Goal: Task Accomplishment & Management: Manage account settings

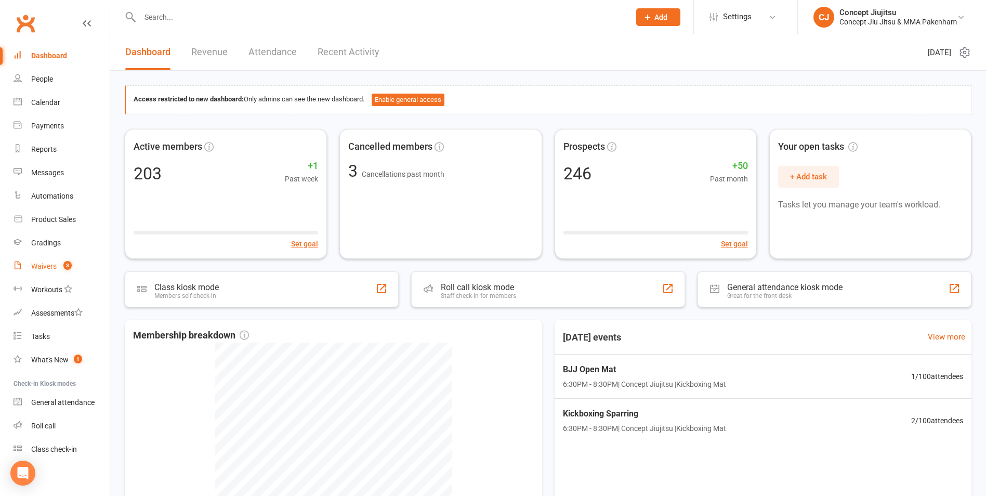
click at [49, 264] on div "Waivers" at bounding box center [43, 266] width 25 height 8
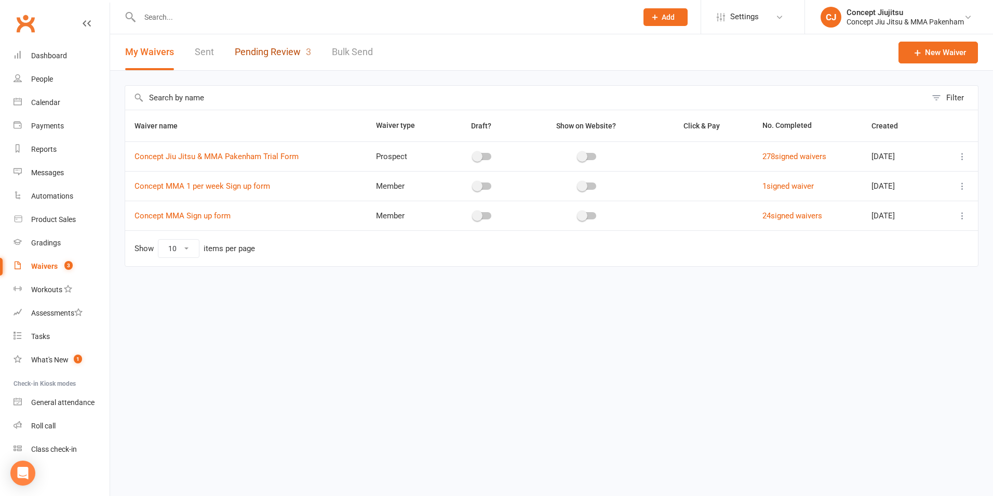
click at [260, 51] on link "Pending Review 3" at bounding box center [273, 52] width 76 height 36
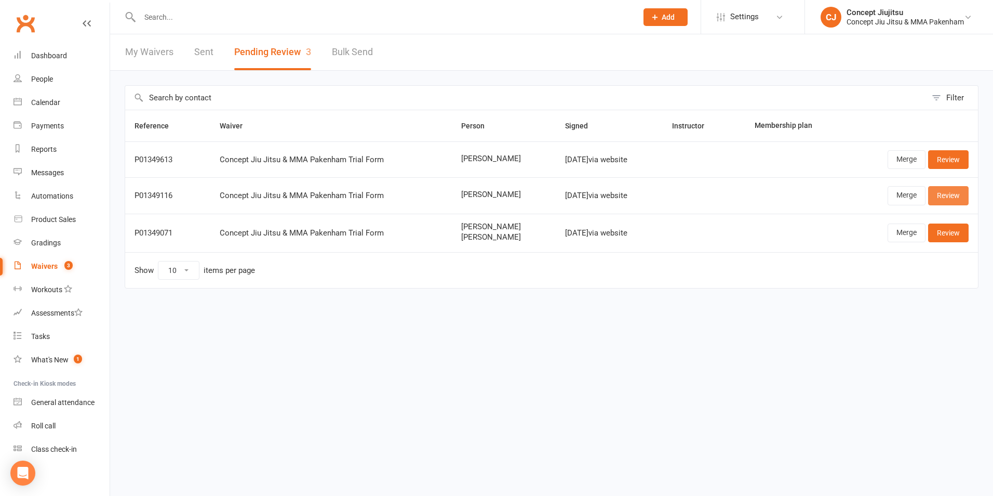
click at [954, 195] on link "Review" at bounding box center [948, 195] width 41 height 19
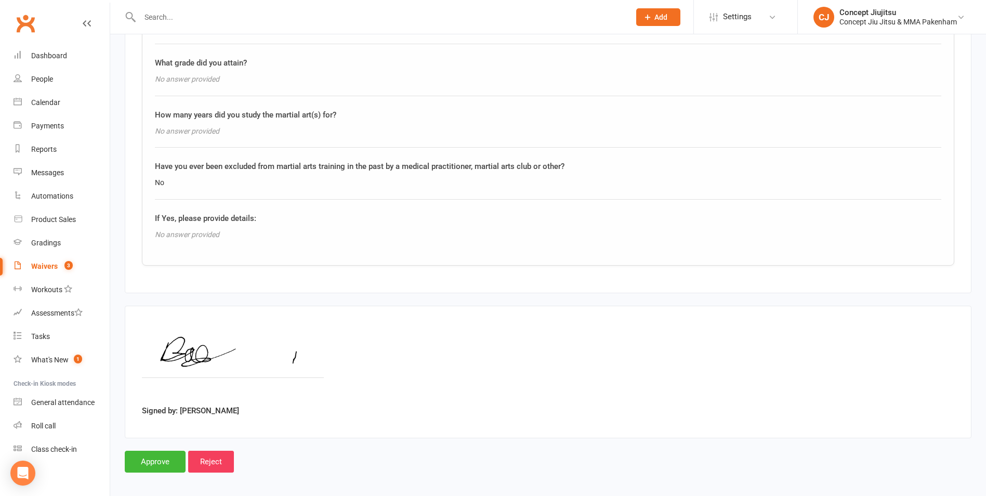
scroll to position [1216, 0]
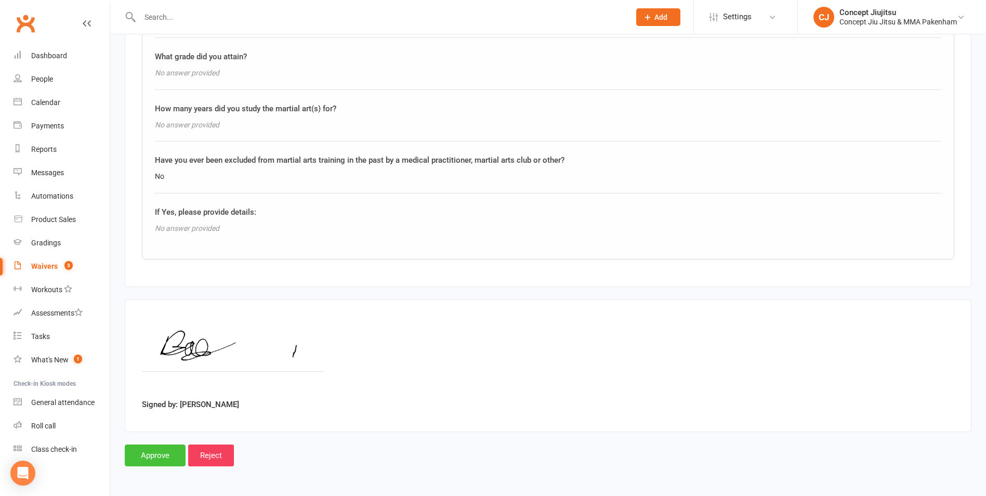
click at [162, 450] on input "Approve" at bounding box center [155, 455] width 61 height 22
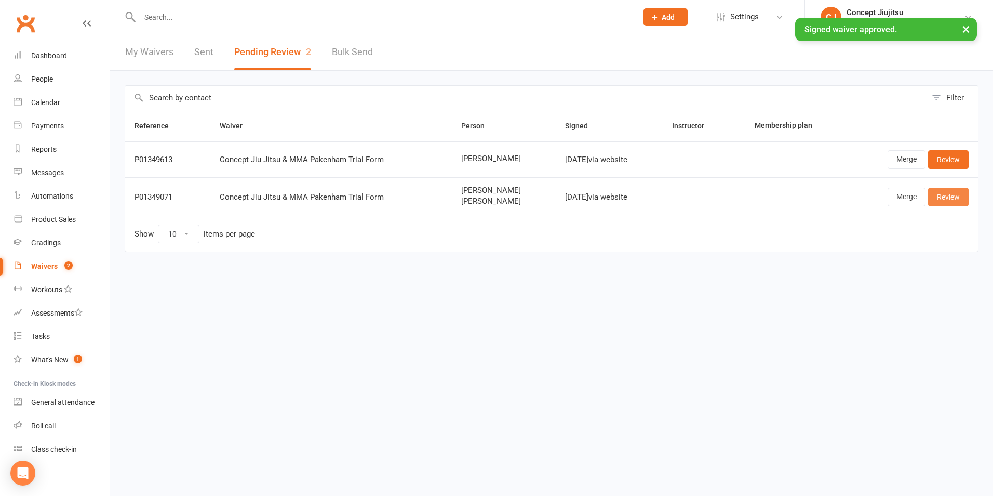
click at [955, 199] on link "Review" at bounding box center [948, 197] width 41 height 19
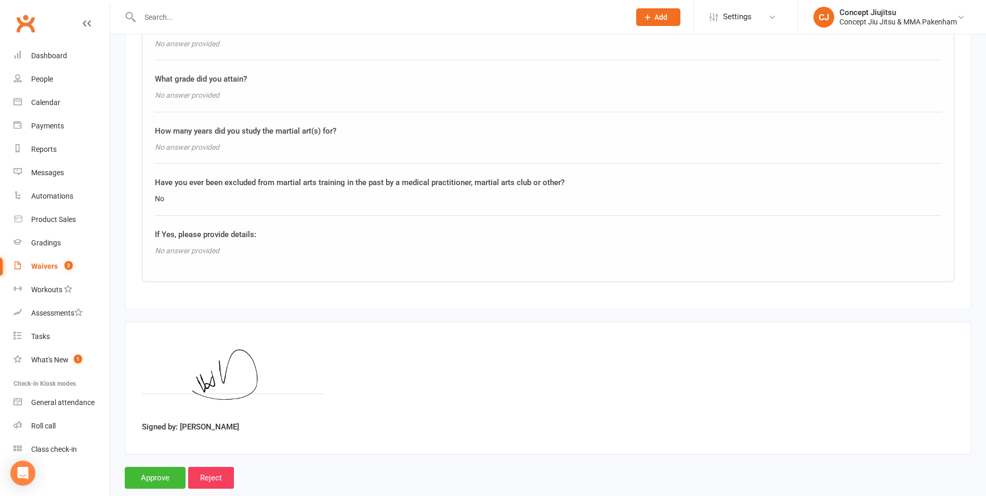
scroll to position [1611, 0]
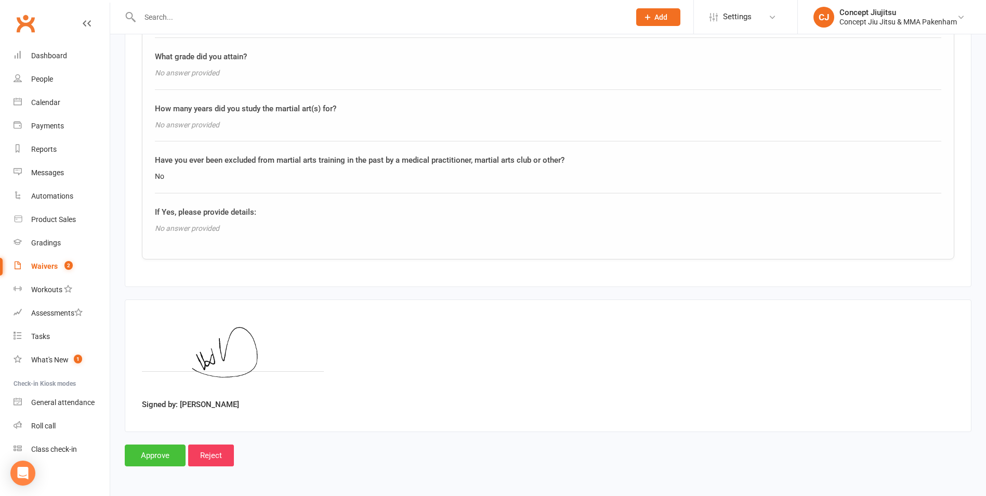
click at [154, 456] on input "Approve" at bounding box center [155, 455] width 61 height 22
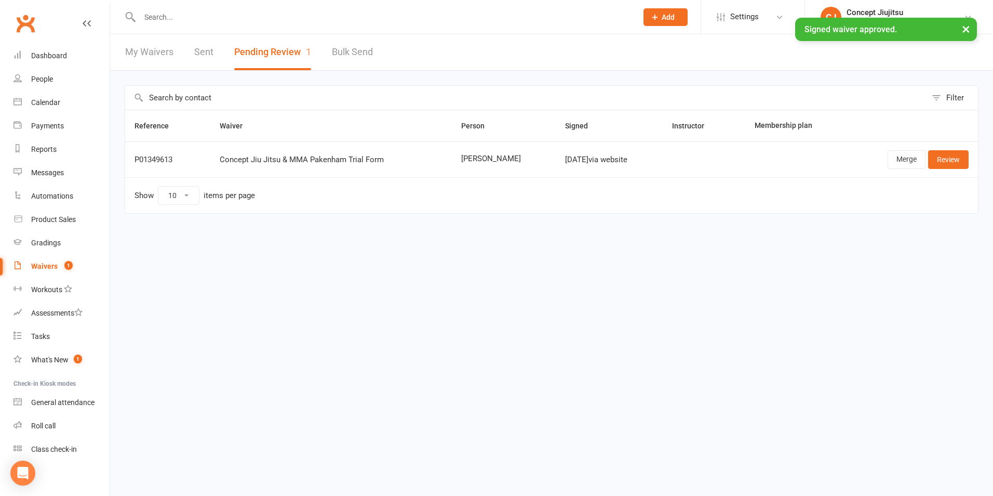
click at [237, 54] on button "Pending Review 1" at bounding box center [272, 52] width 77 height 36
click at [240, 51] on button "Pending Review 1" at bounding box center [272, 52] width 77 height 36
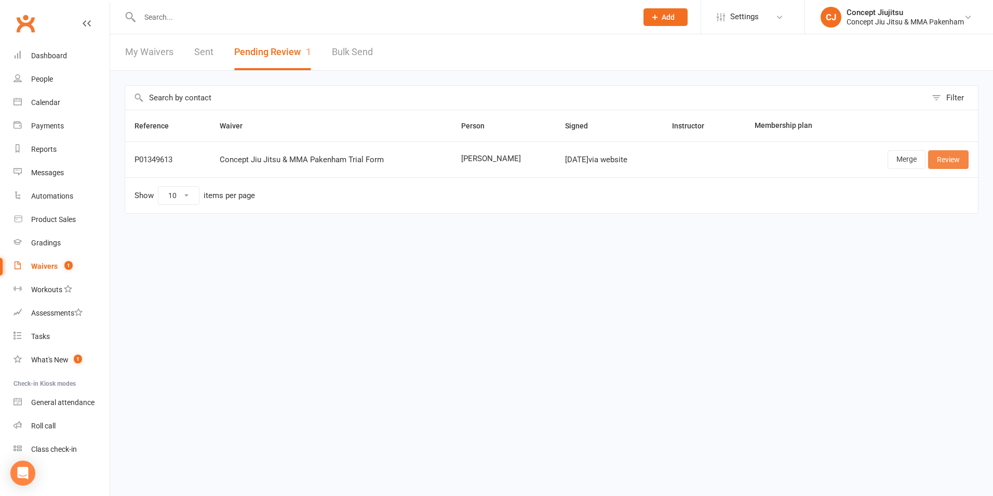
click at [944, 158] on link "Review" at bounding box center [948, 159] width 41 height 19
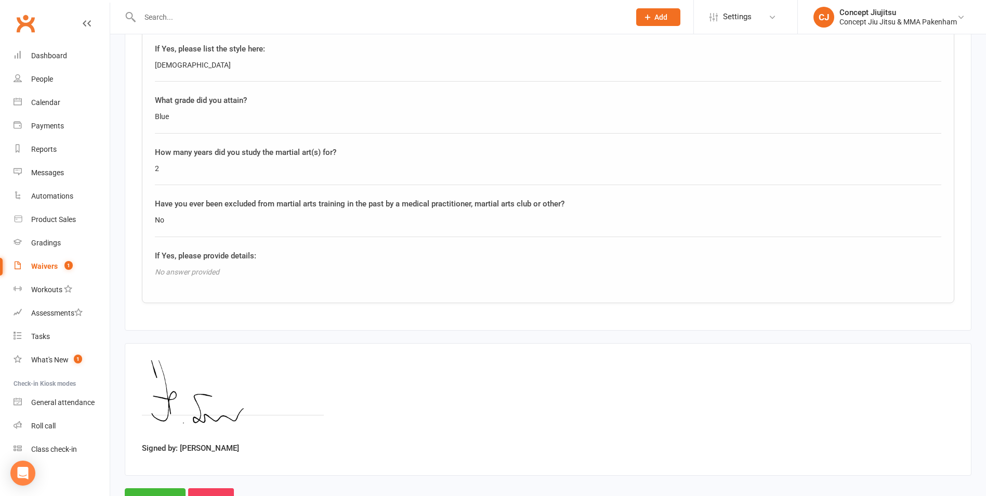
scroll to position [1216, 0]
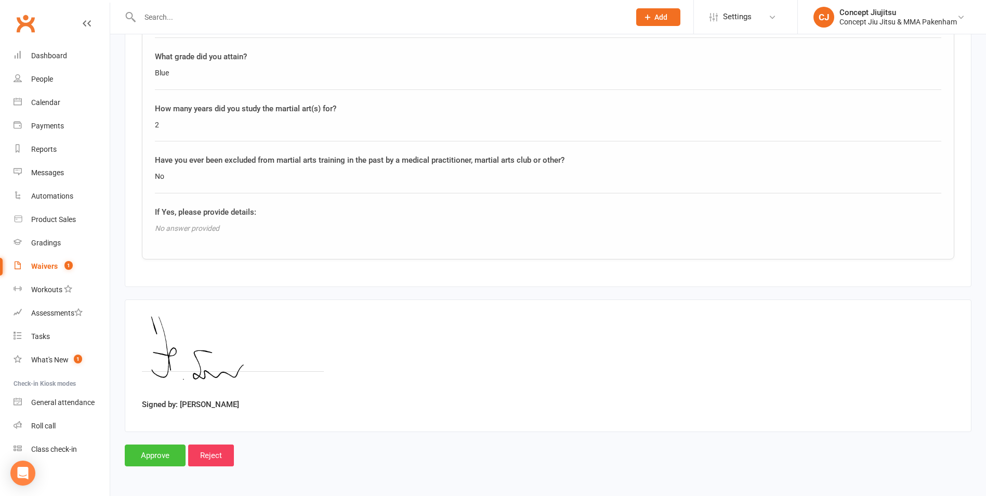
click at [155, 450] on input "Approve" at bounding box center [155, 455] width 61 height 22
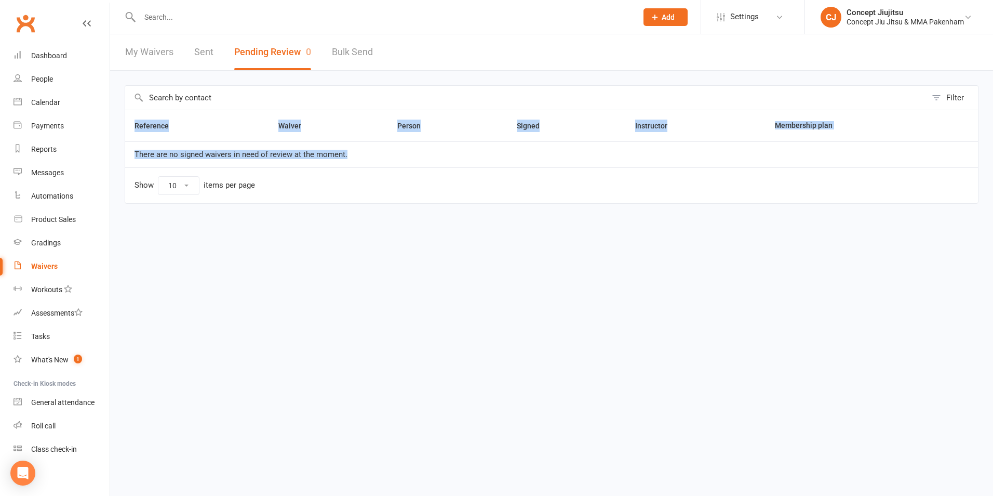
drag, startPoint x: 549, startPoint y: 185, endPoint x: 557, endPoint y: 206, distance: 21.9
click at [557, 206] on div "Reference Waiver Person Signed Instructor Membership plan There are no signed w…" at bounding box center [552, 164] width 854 height 109
click at [42, 79] on div "People" at bounding box center [42, 79] width 22 height 8
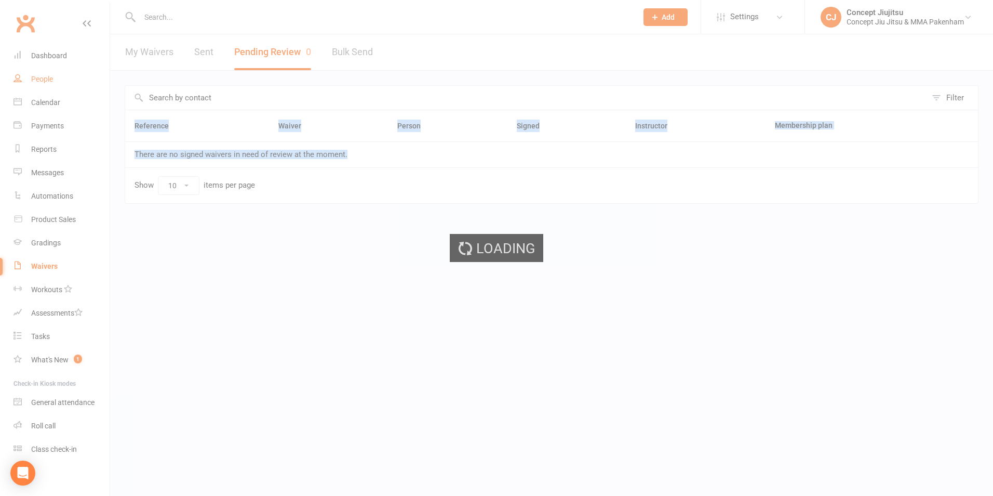
select select "100"
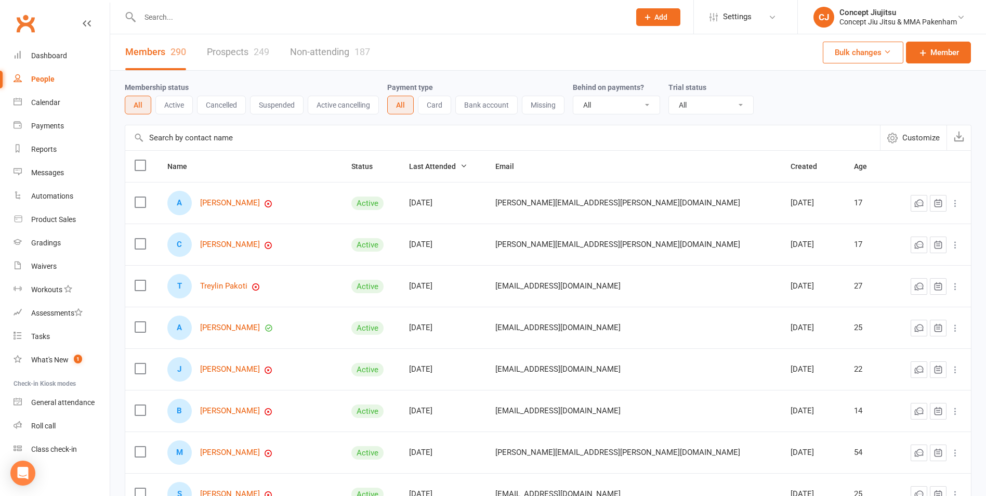
click at [175, 107] on button "Active" at bounding box center [173, 105] width 37 height 19
click at [43, 448] on div "Class check-in" at bounding box center [54, 449] width 46 height 8
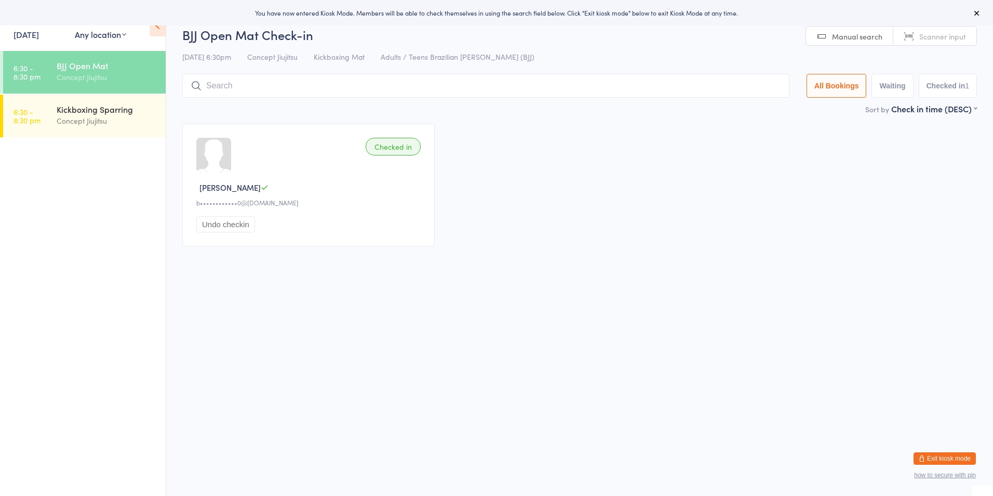
click at [158, 27] on icon at bounding box center [158, 26] width 16 height 22
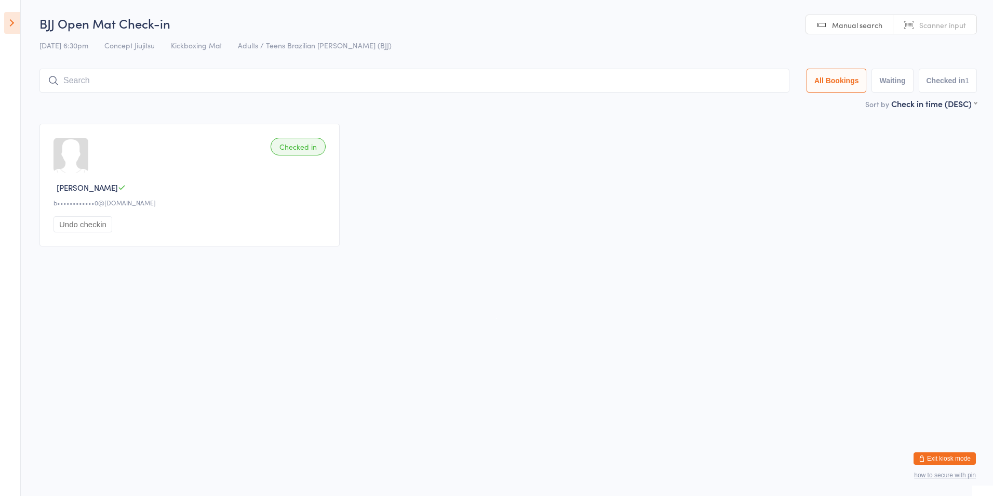
click at [11, 23] on icon at bounding box center [12, 23] width 16 height 22
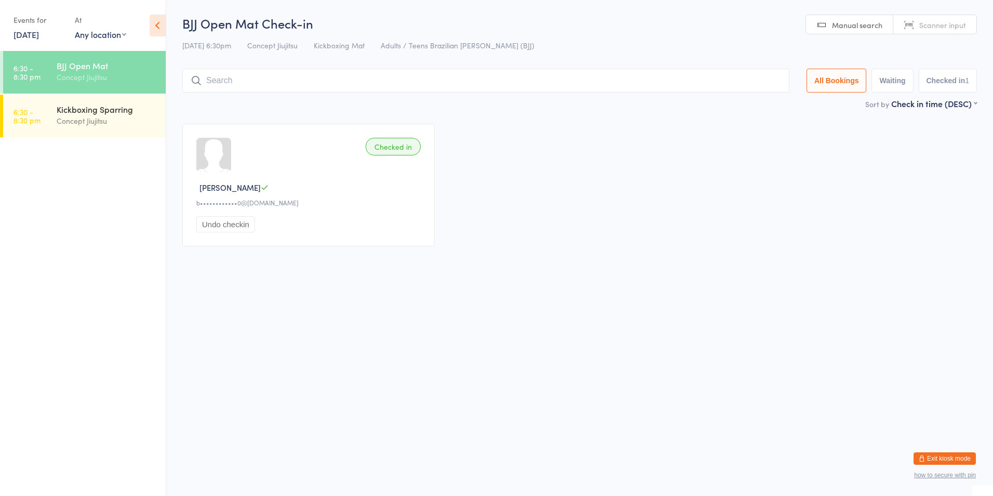
click at [229, 76] on input "search" at bounding box center [485, 81] width 607 height 24
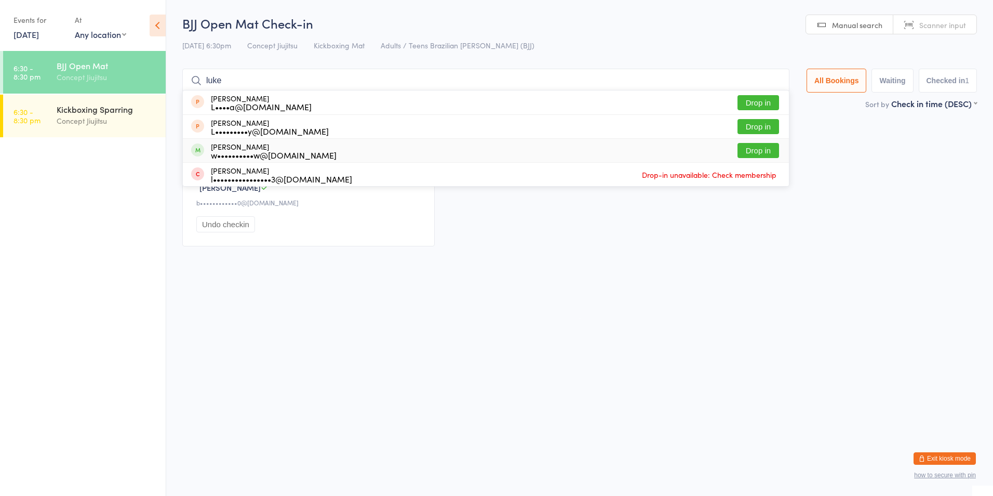
type input "luke"
click at [760, 151] on button "Drop in" at bounding box center [759, 150] width 42 height 15
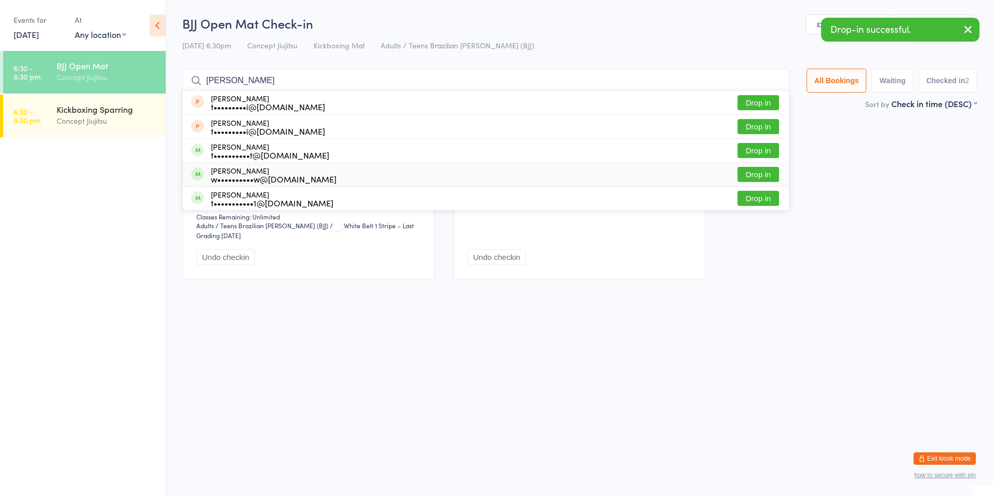
type input "tyler"
click at [755, 176] on button "Drop in" at bounding box center [759, 174] width 42 height 15
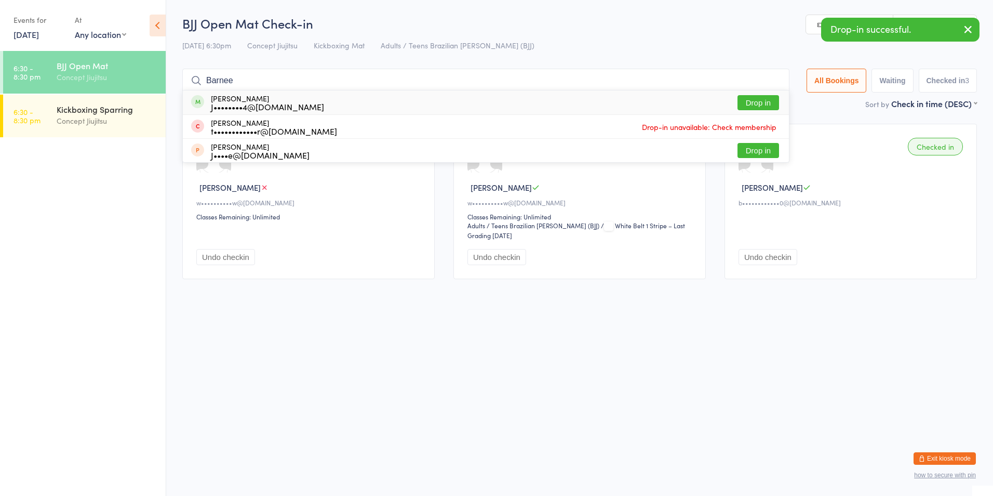
type input "Barnee"
click at [745, 101] on button "Drop in" at bounding box center [759, 102] width 42 height 15
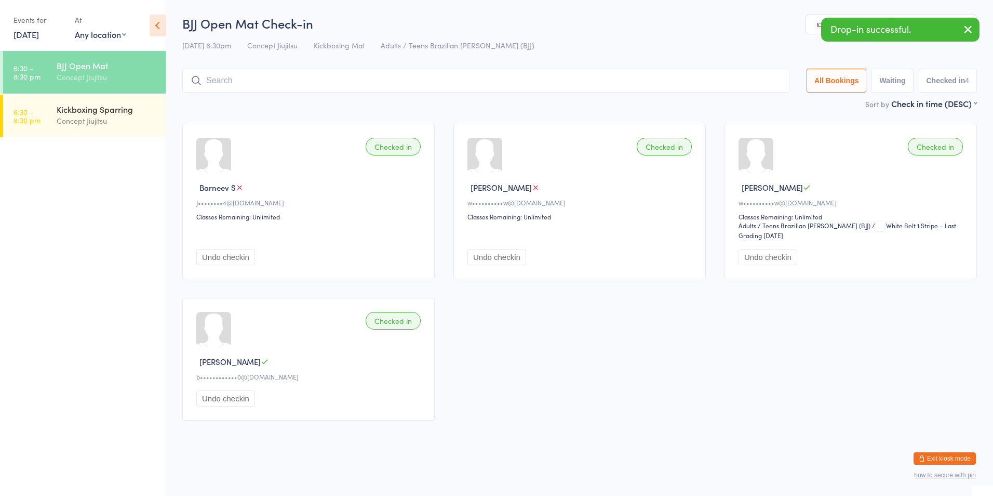
click at [214, 75] on input "search" at bounding box center [485, 81] width 607 height 24
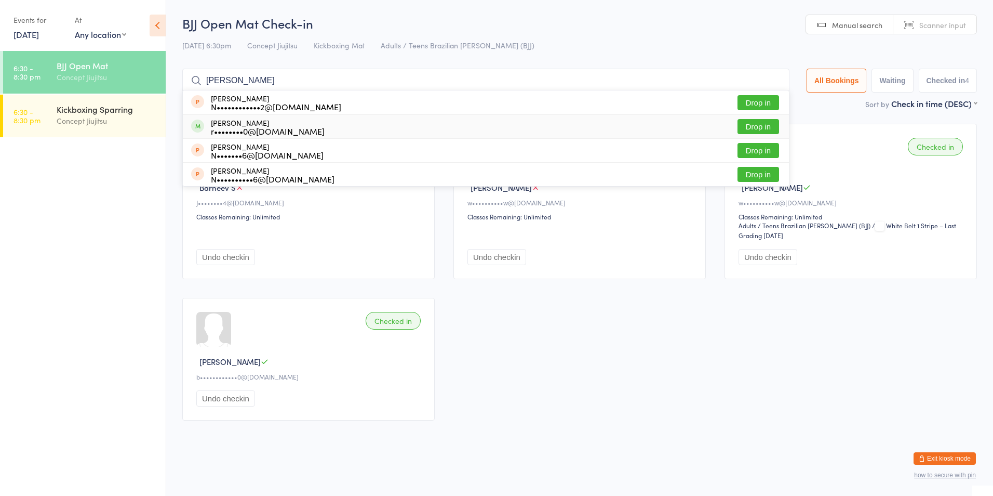
type input "nichol"
click at [758, 125] on button "Drop in" at bounding box center [759, 126] width 42 height 15
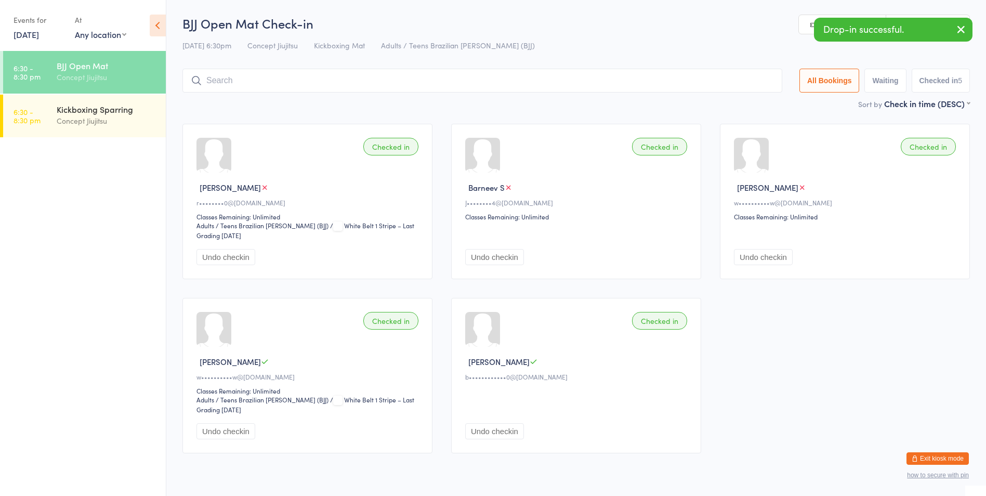
click at [235, 81] on input "search" at bounding box center [482, 81] width 600 height 24
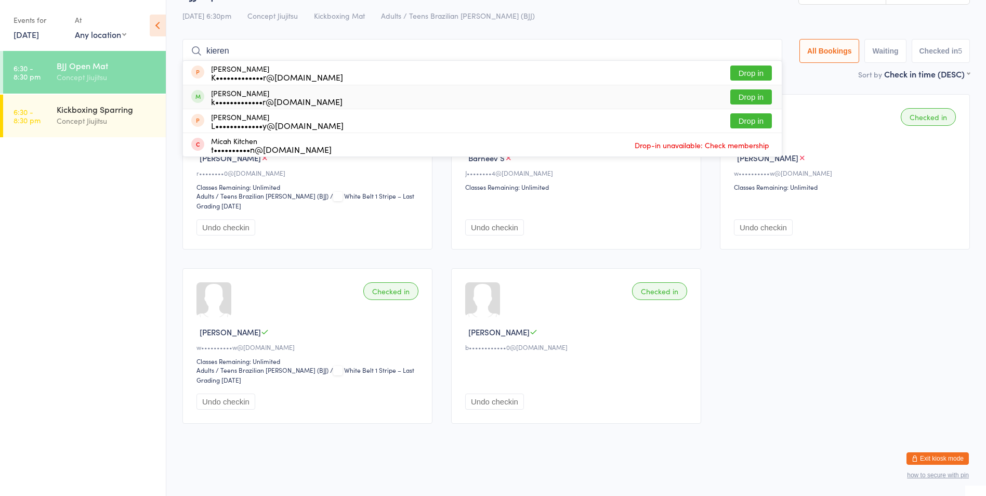
type input "kieren"
click at [753, 96] on button "Drop in" at bounding box center [751, 96] width 42 height 15
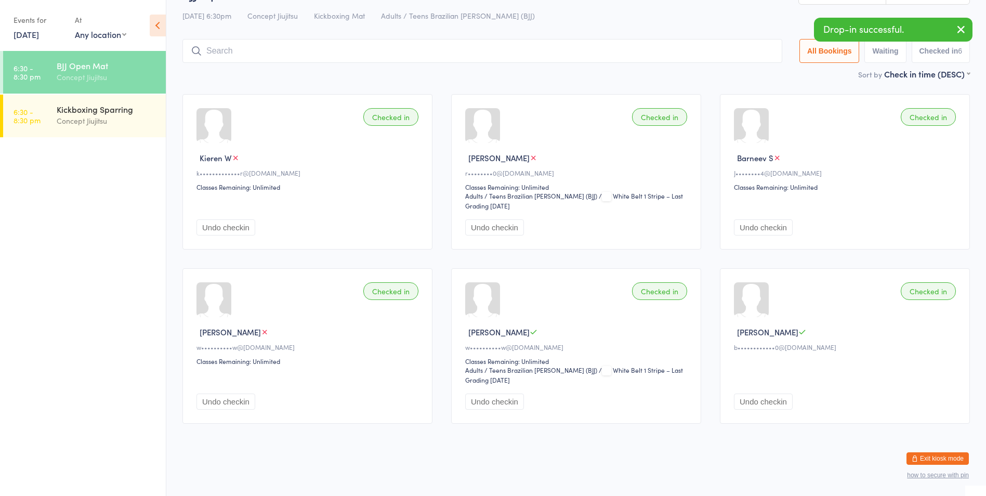
click at [227, 50] on input "search" at bounding box center [482, 51] width 600 height 24
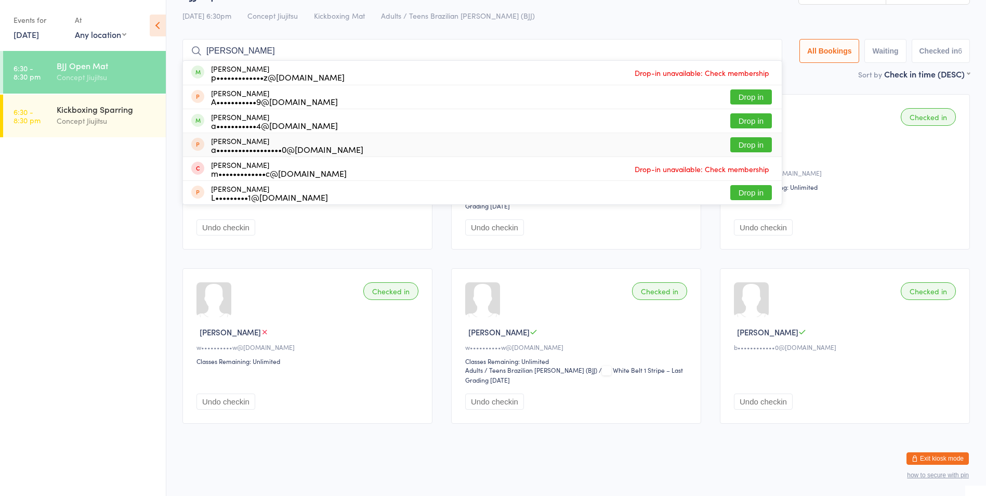
type input "andres"
click at [745, 147] on button "Drop in" at bounding box center [751, 144] width 42 height 15
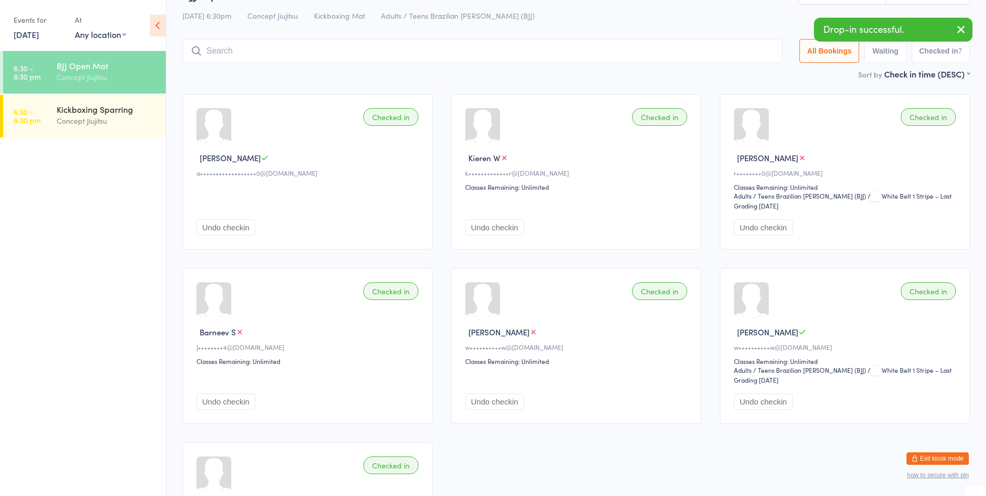
click at [215, 51] on input "search" at bounding box center [482, 51] width 600 height 24
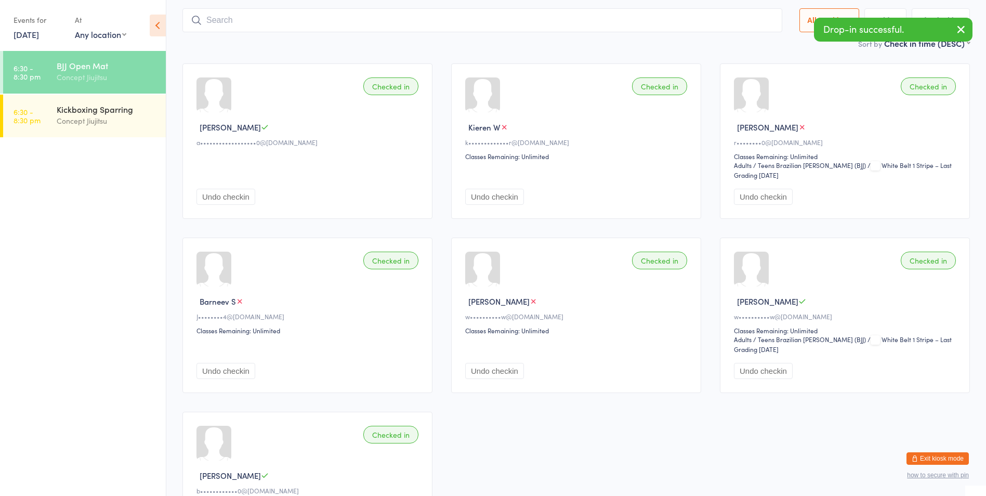
scroll to position [69, 0]
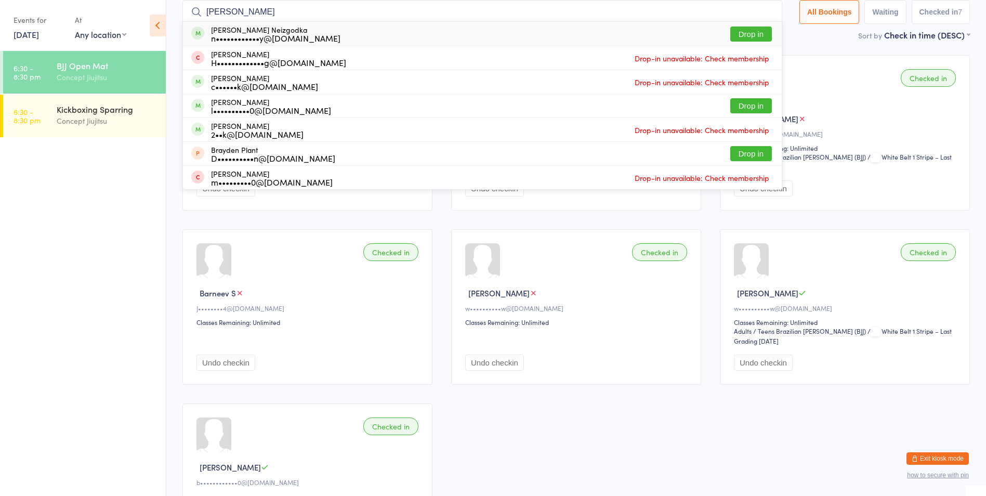
type input "brady"
click at [745, 33] on button "Drop in" at bounding box center [751, 33] width 42 height 15
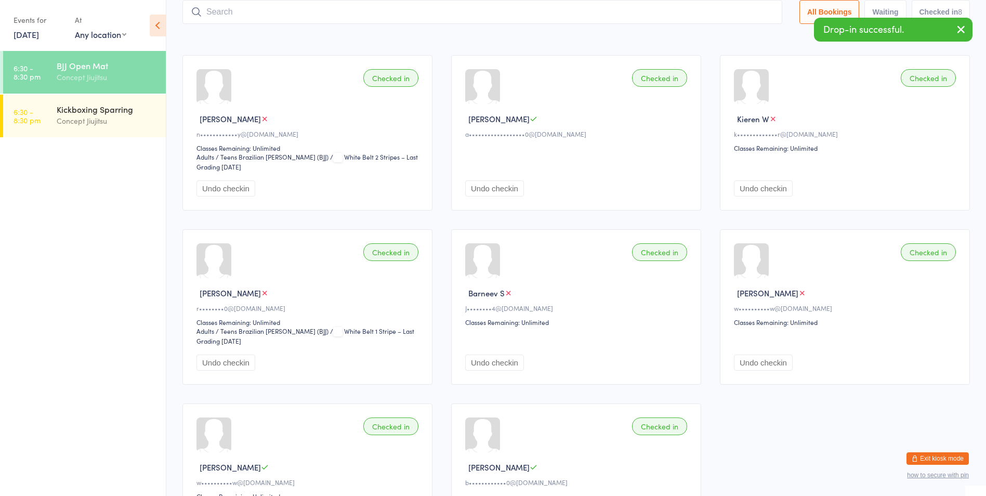
click at [216, 12] on input "search" at bounding box center [482, 12] width 600 height 24
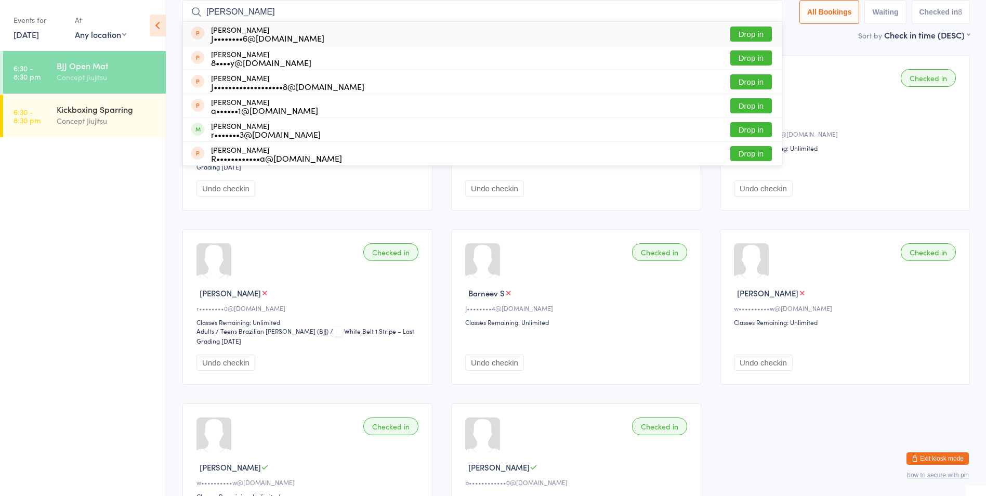
drag, startPoint x: 219, startPoint y: 12, endPoint x: 182, endPoint y: 10, distance: 37.5
click at [182, 10] on ui-view "BJJ Open Mat Check-in 12 Sep 6:30pm Concept Jiujitsu Kickboxing Mat Adults / Te…" at bounding box center [575, 257] width 819 height 622
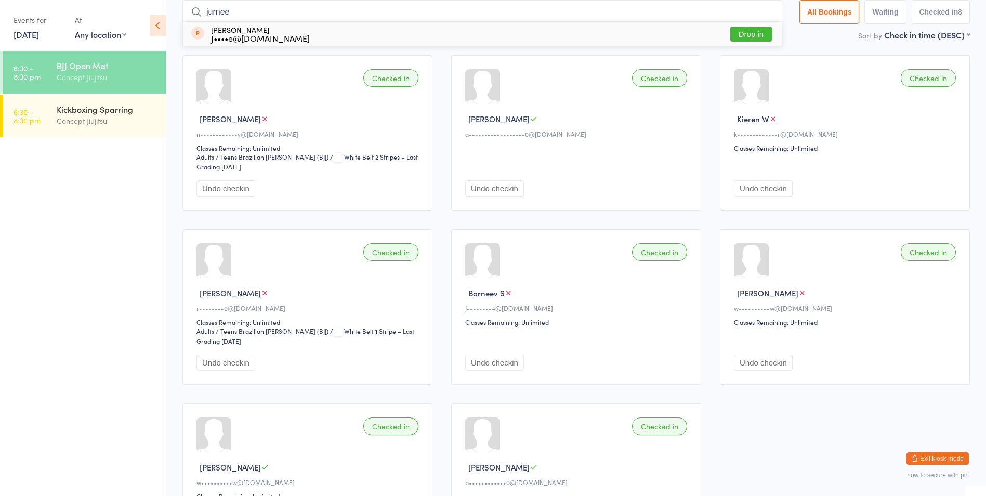
type input "jurnee"
click at [747, 34] on button "Drop in" at bounding box center [751, 33] width 42 height 15
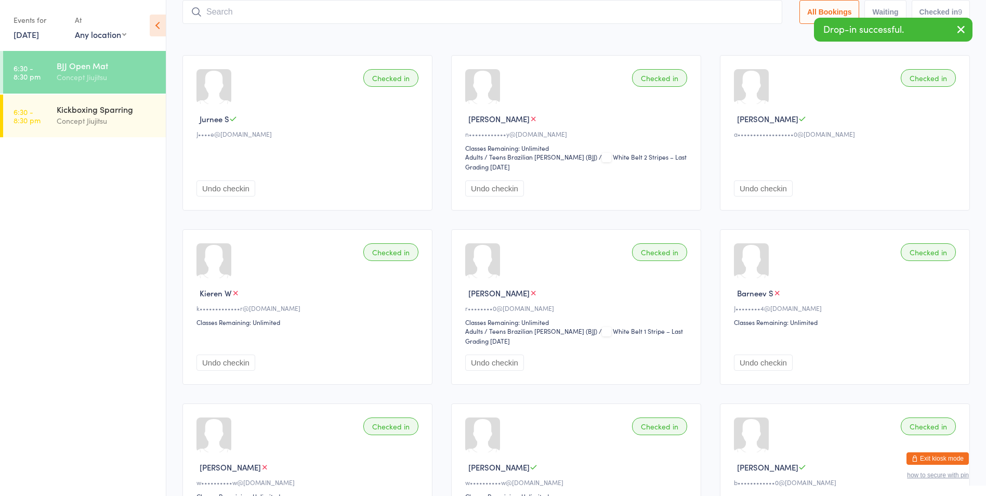
click at [250, 15] on input "search" at bounding box center [482, 12] width 600 height 24
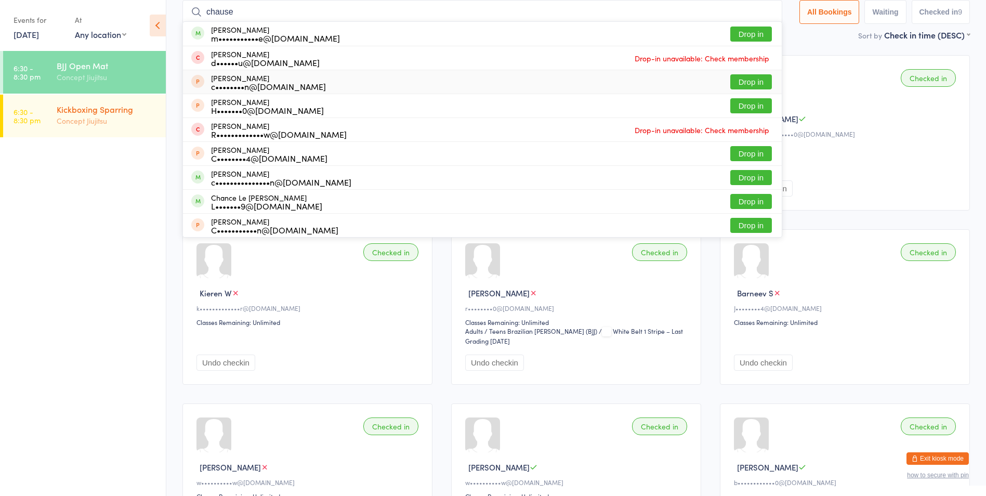
type input "chause"
click at [75, 118] on div "Concept Jiujitsu" at bounding box center [107, 121] width 100 height 12
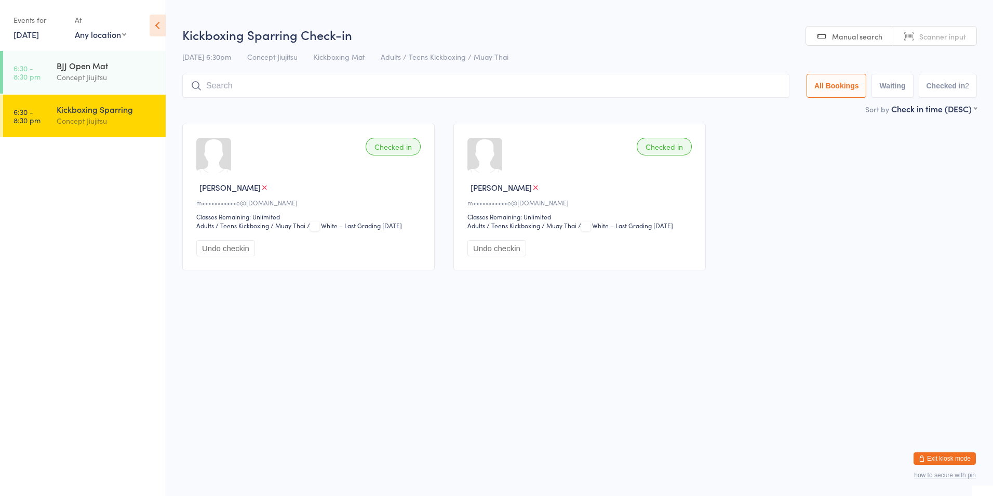
click at [221, 86] on input "search" at bounding box center [485, 86] width 607 height 24
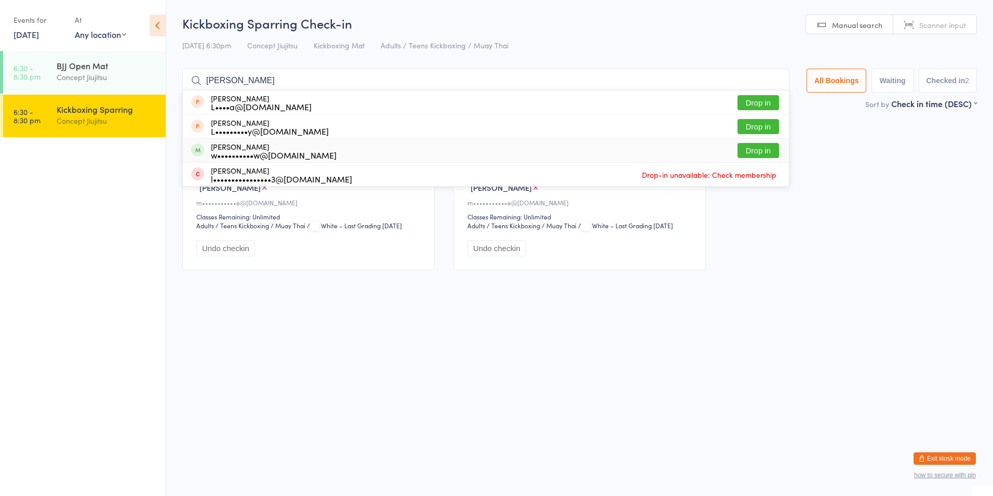
type input "Luke"
click at [756, 147] on button "Drop in" at bounding box center [759, 150] width 42 height 15
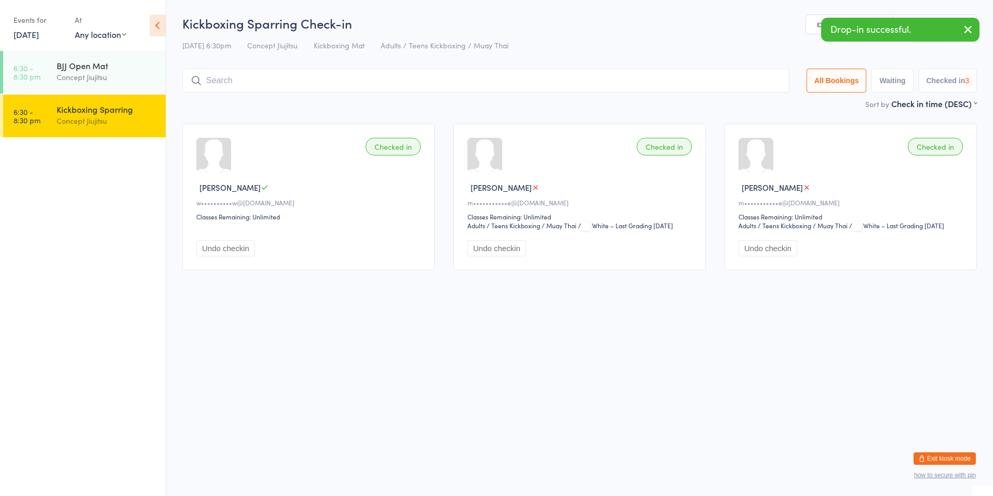
click at [234, 77] on input "search" at bounding box center [485, 81] width 607 height 24
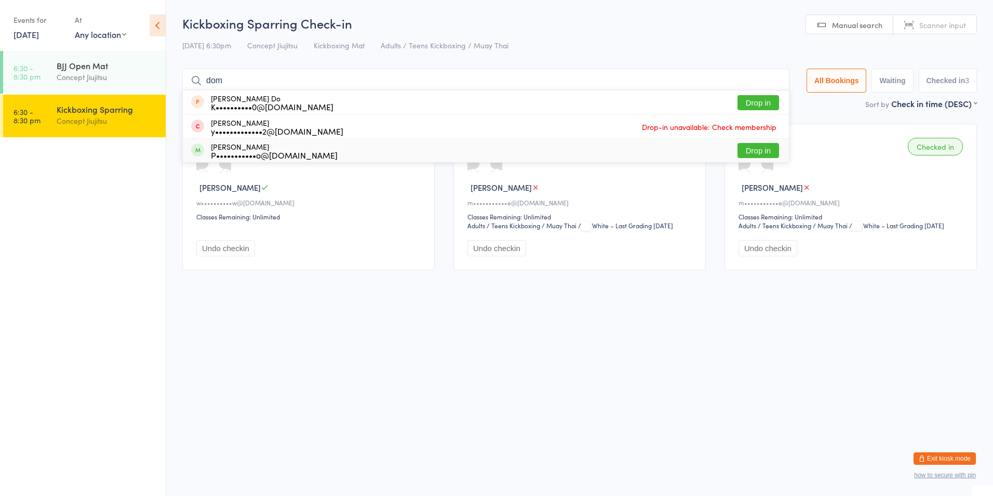
type input "dom"
click at [753, 150] on button "Drop in" at bounding box center [759, 150] width 42 height 15
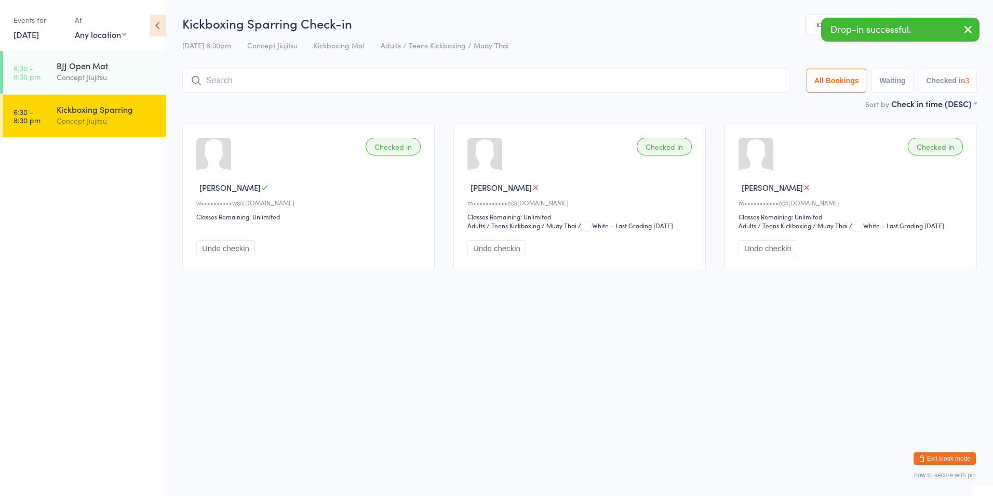
click at [231, 83] on input "search" at bounding box center [485, 81] width 607 height 24
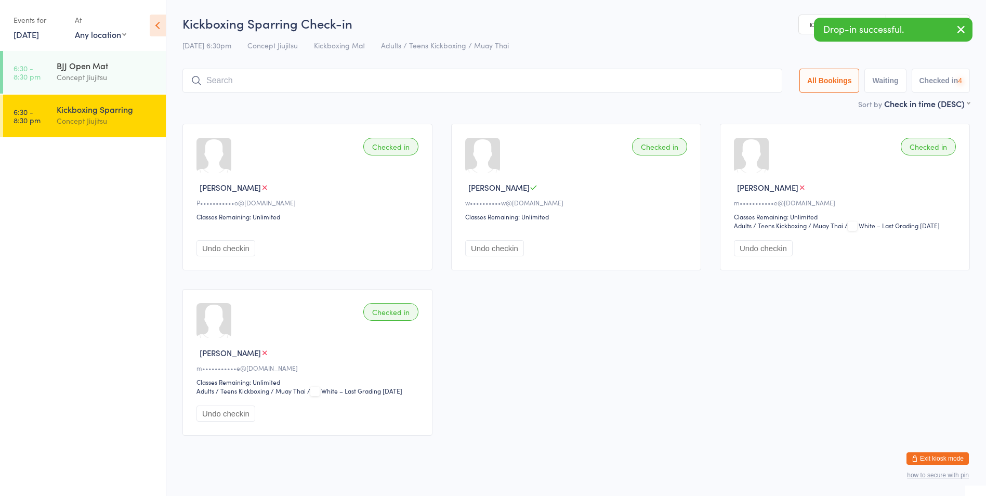
scroll to position [12, 0]
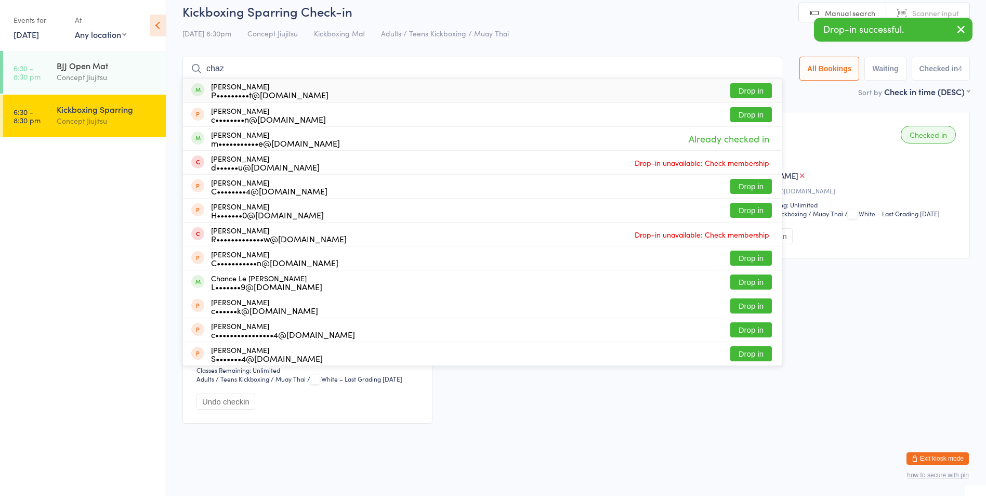
type input "chaz"
click at [762, 87] on button "Drop in" at bounding box center [751, 90] width 42 height 15
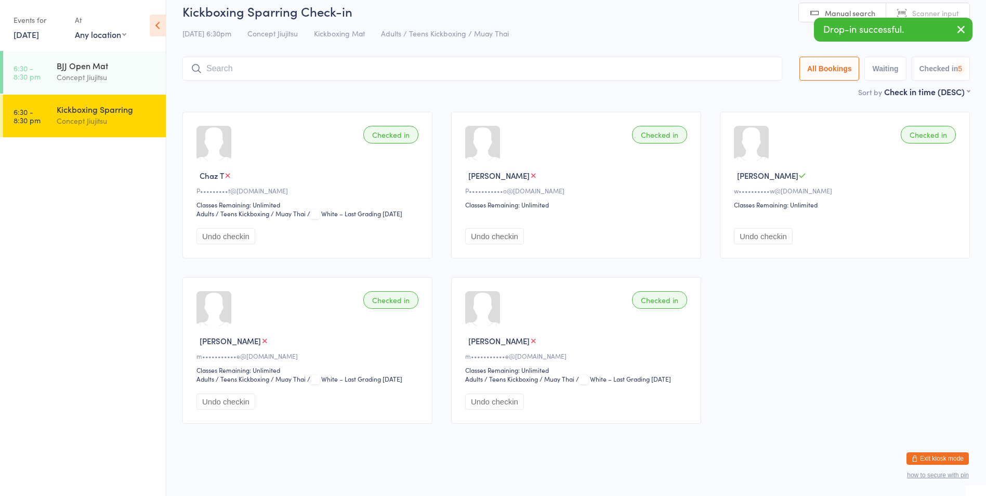
click at [233, 73] on input "search" at bounding box center [482, 69] width 600 height 24
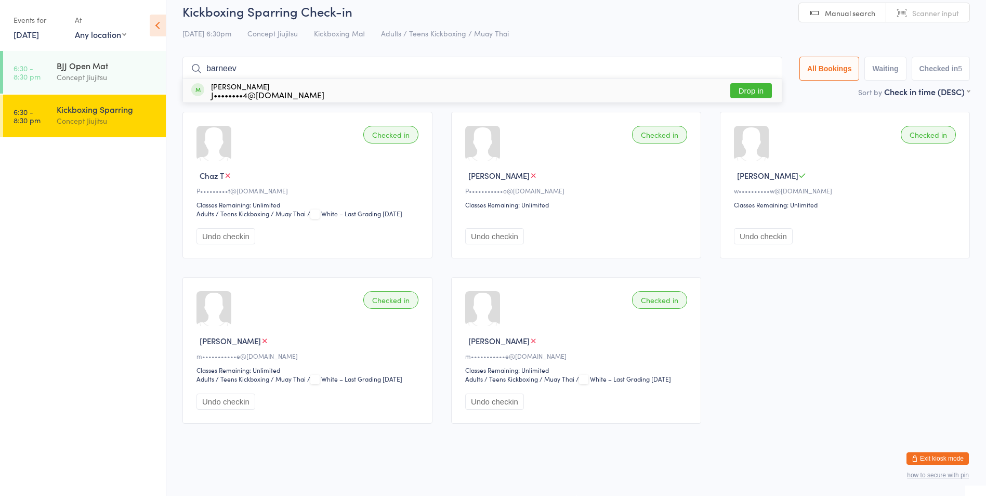
type input "barneev"
click at [752, 90] on button "Drop in" at bounding box center [751, 90] width 42 height 15
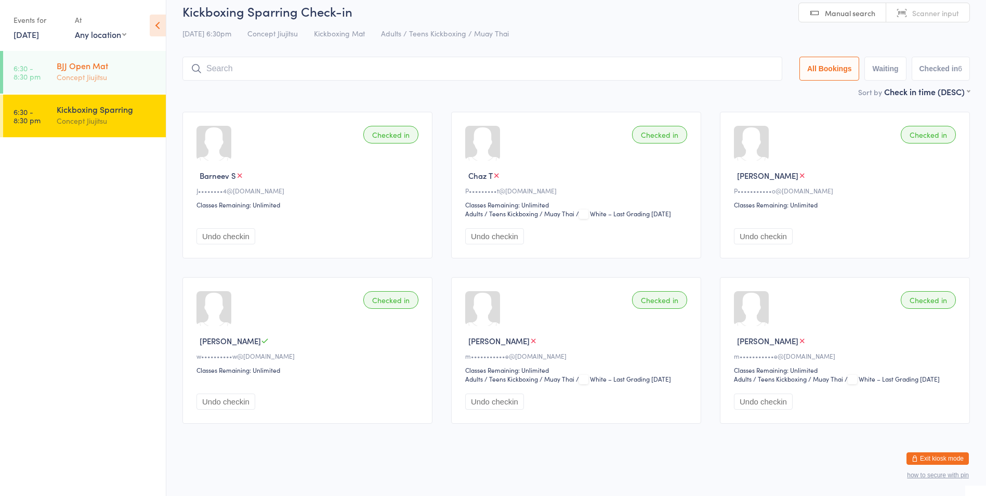
click at [65, 67] on div "BJJ Open Mat" at bounding box center [107, 65] width 100 height 11
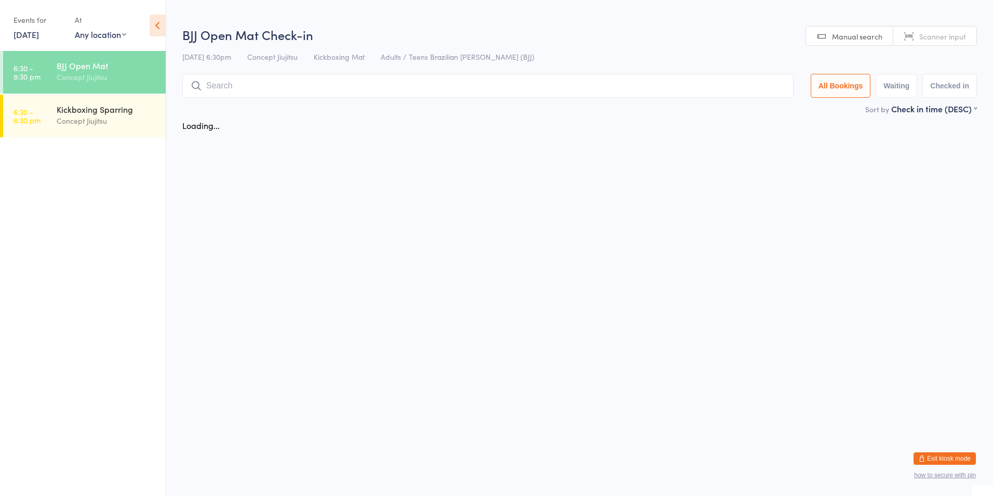
click at [220, 85] on input "search" at bounding box center [488, 86] width 612 height 24
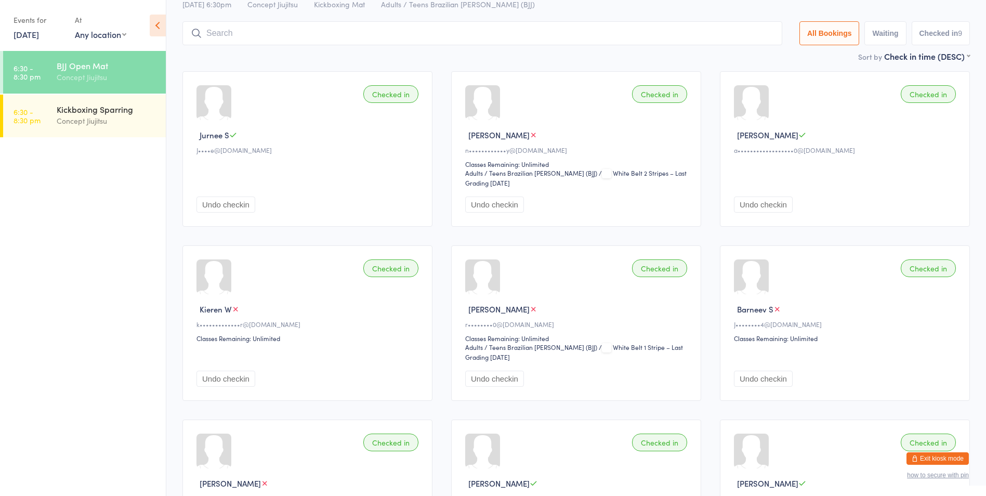
scroll to position [74, 0]
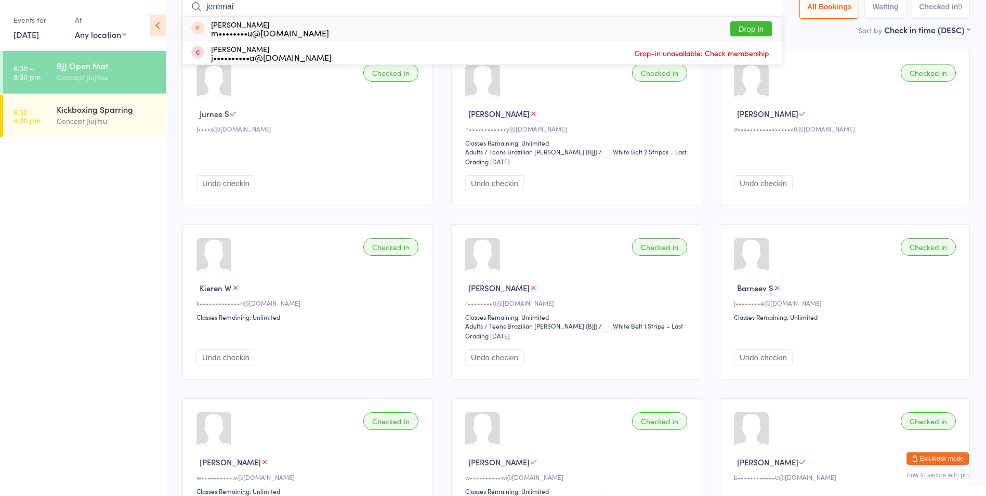
type input "jeremai"
click at [928, 456] on button "Exit kiosk mode" at bounding box center [937, 458] width 62 height 12
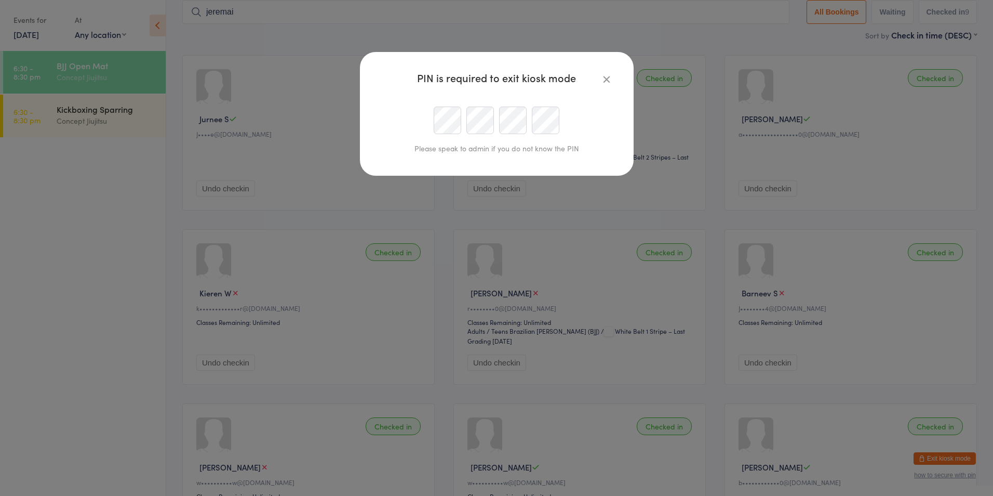
type input "[EMAIL_ADDRESS][DOMAIN_NAME]"
click at [393, 116] on div at bounding box center [496, 121] width 237 height 28
click at [432, 119] on div at bounding box center [496, 121] width 237 height 28
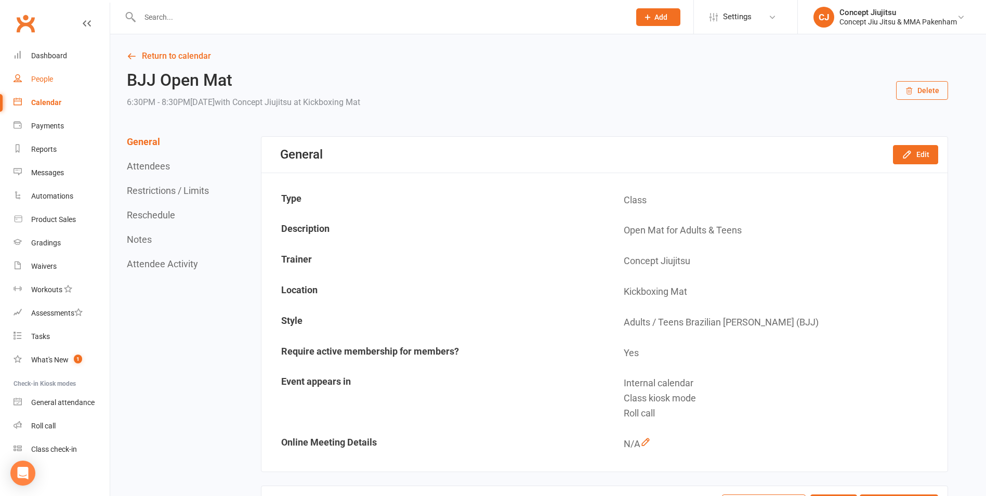
click at [47, 77] on div "People" at bounding box center [42, 79] width 22 height 8
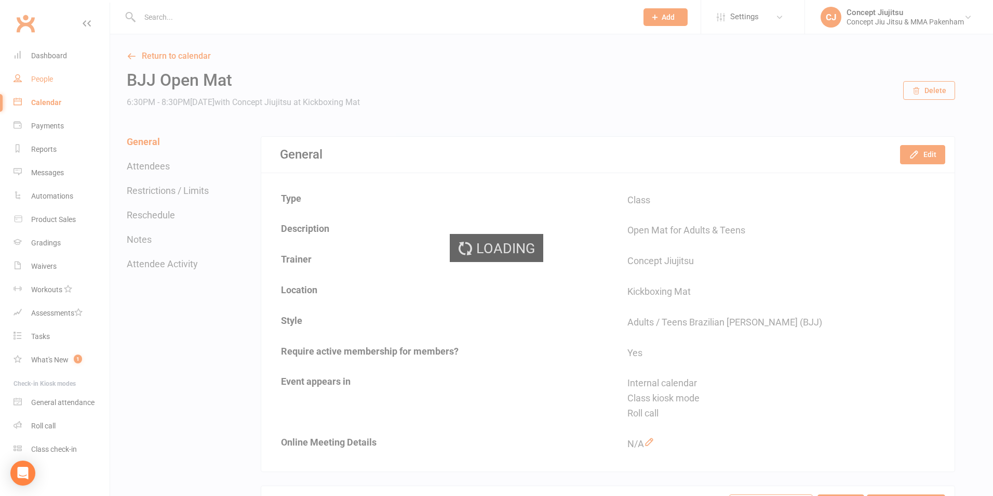
select select "100"
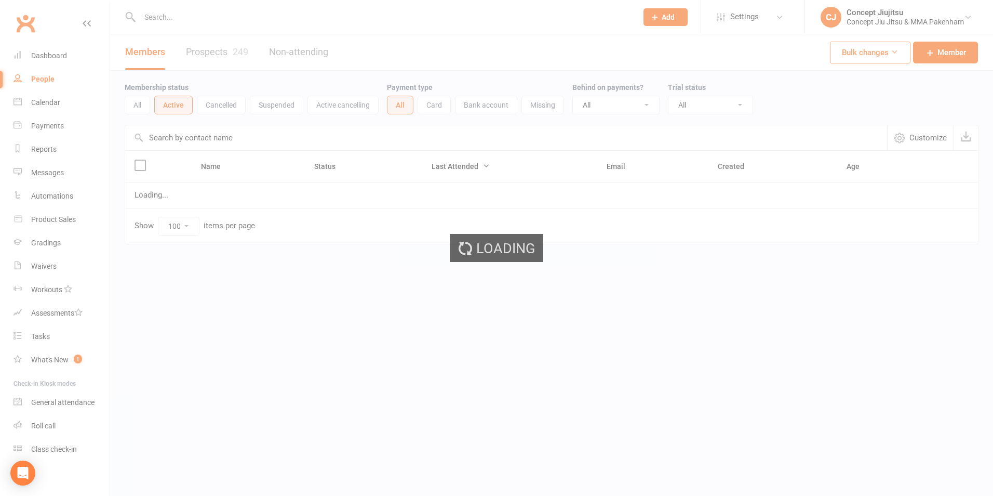
click at [158, 16] on ui-view "Prospect Member Non-attending contact Class / event Appointment Grading event T…" at bounding box center [496, 144] width 993 height 282
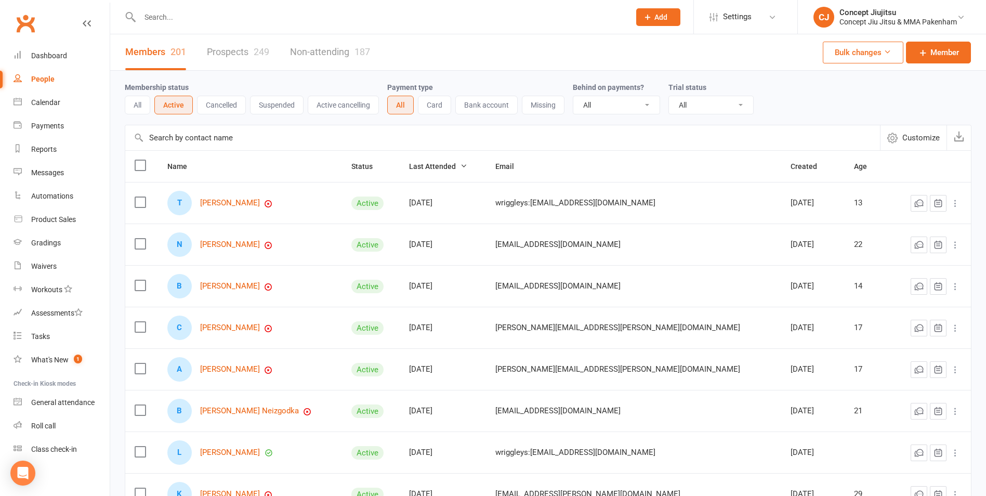
click at [159, 19] on input "text" at bounding box center [380, 17] width 486 height 15
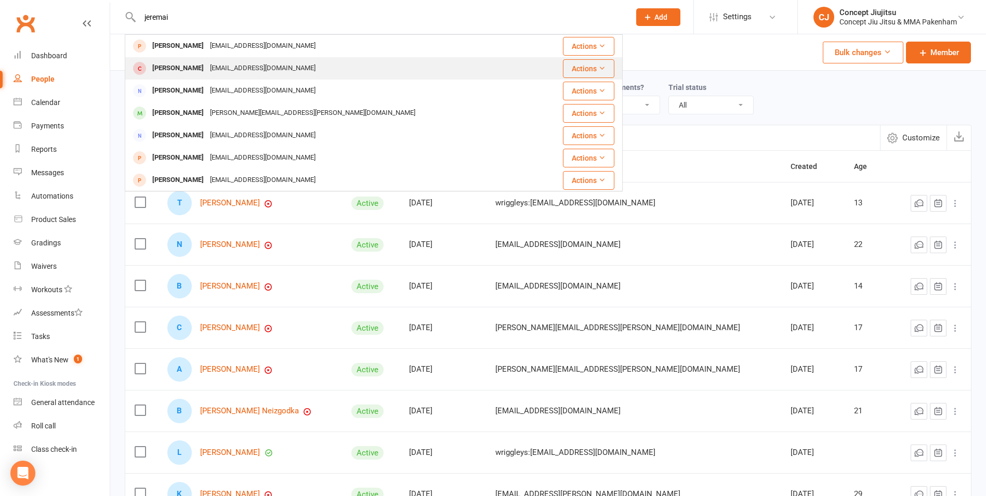
type input "jeremai"
click at [249, 70] on div "[EMAIL_ADDRESS][DOMAIN_NAME]" at bounding box center [263, 68] width 112 height 15
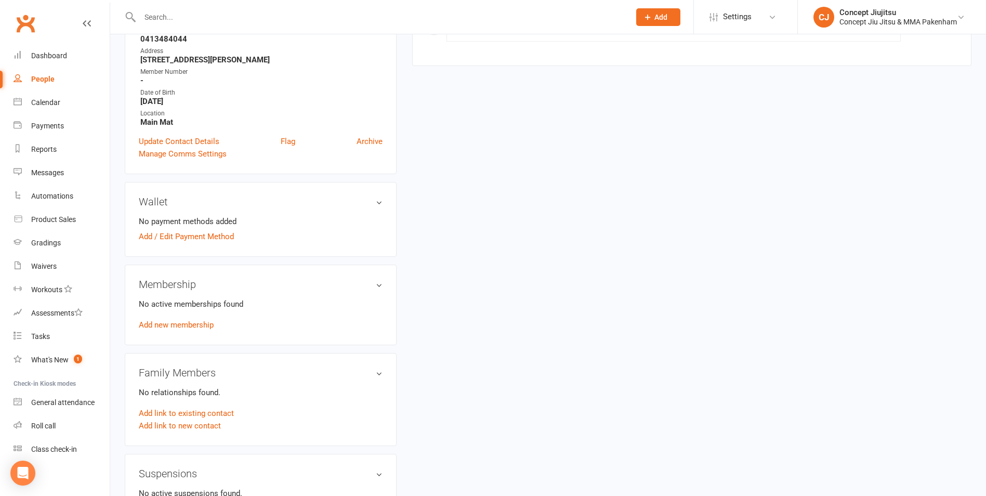
scroll to position [208, 0]
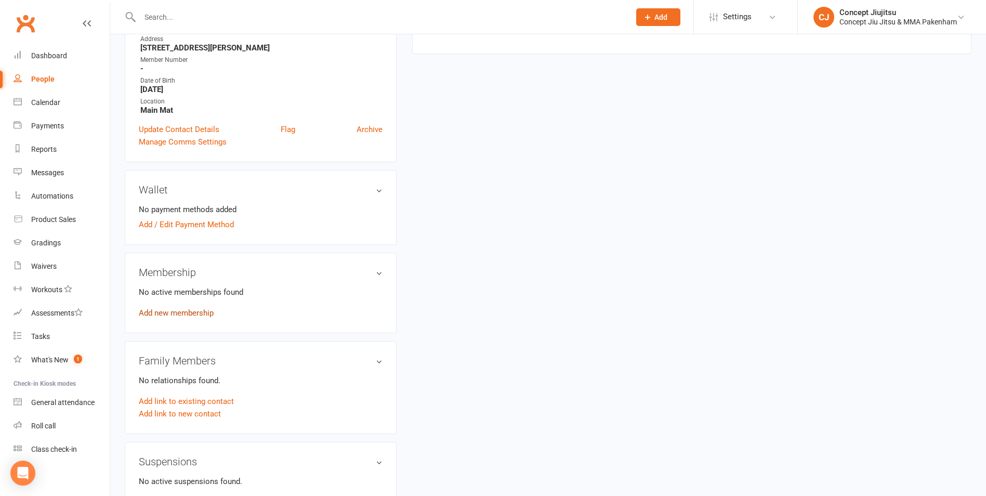
click at [180, 314] on link "Add new membership" at bounding box center [176, 312] width 75 height 9
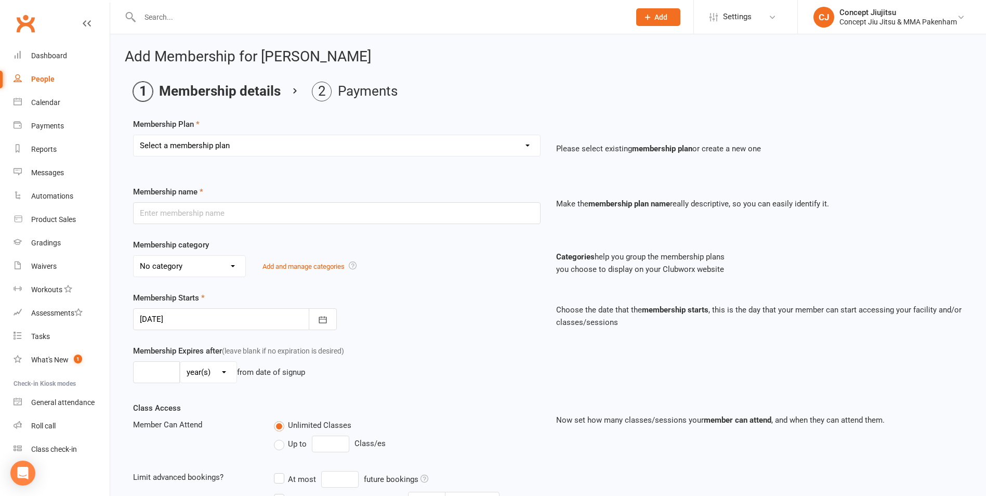
click at [214, 145] on select "Select a membership plan Create new Membership Plan Adults / Teens Kickboxing /…" at bounding box center [337, 145] width 406 height 21
select select "2"
click at [134, 135] on select "Select a membership plan Create new Membership Plan Adults / Teens Kickboxing /…" at bounding box center [337, 145] width 406 height 21
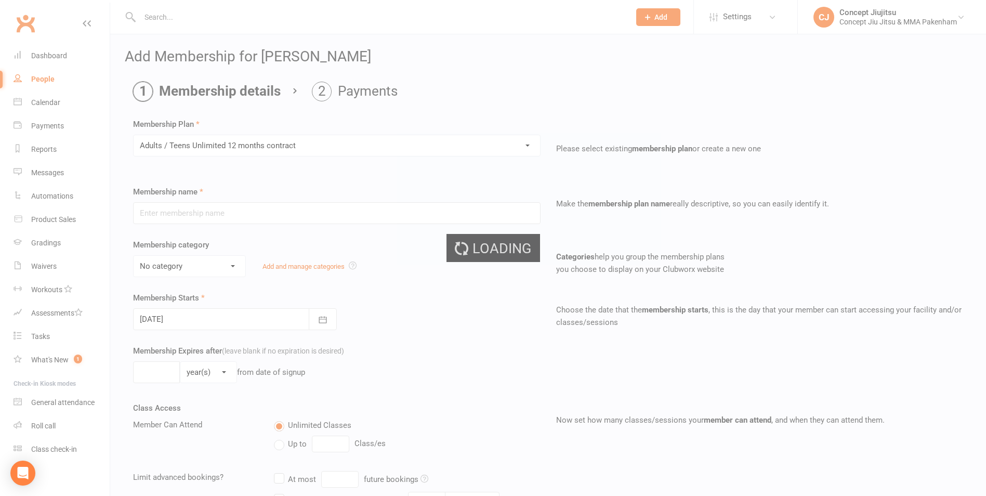
type input "Adults / Teens Unlimited 12 months contract"
select select "3"
type input "0"
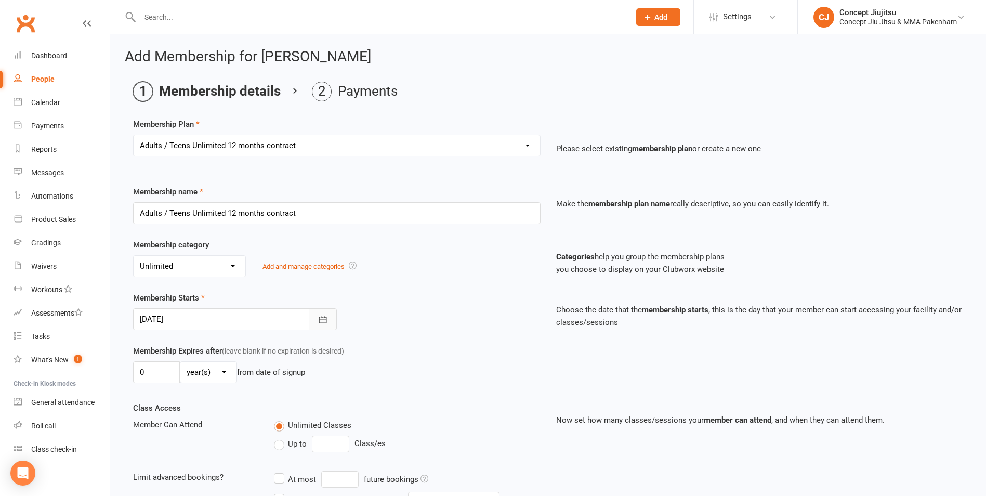
click at [320, 314] on icon "button" at bounding box center [322, 319] width 10 height 10
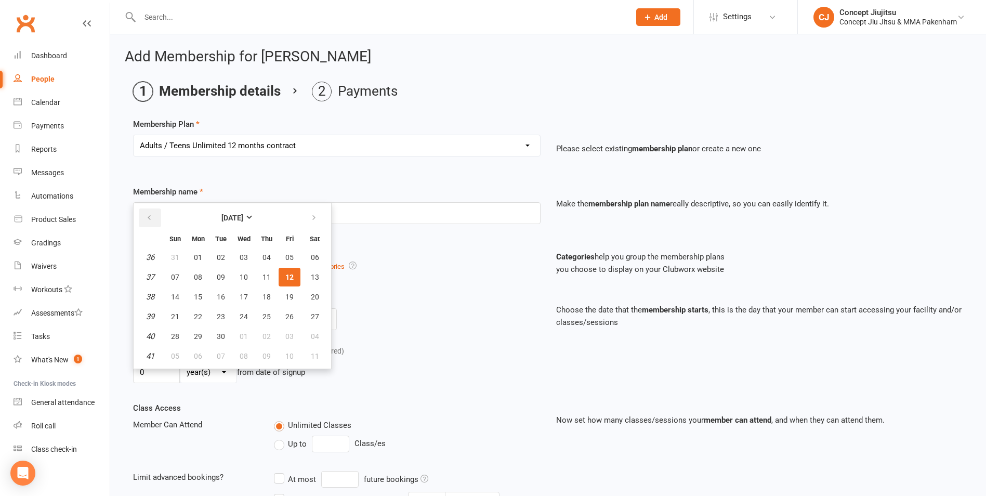
click at [149, 214] on icon "button" at bounding box center [148, 218] width 7 height 8
click at [223, 297] on span "12" at bounding box center [221, 297] width 8 height 8
type input "[DATE]"
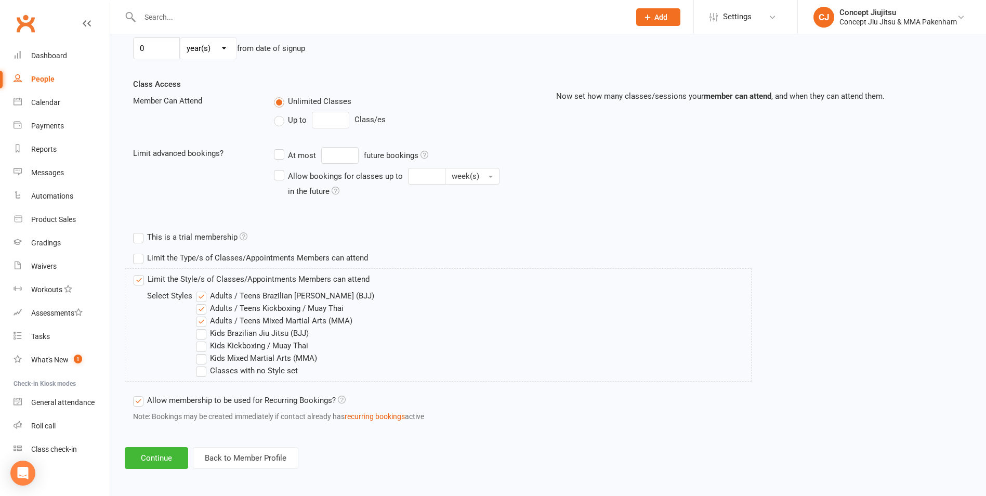
scroll to position [327, 0]
click at [150, 458] on button "Continue" at bounding box center [156, 455] width 63 height 22
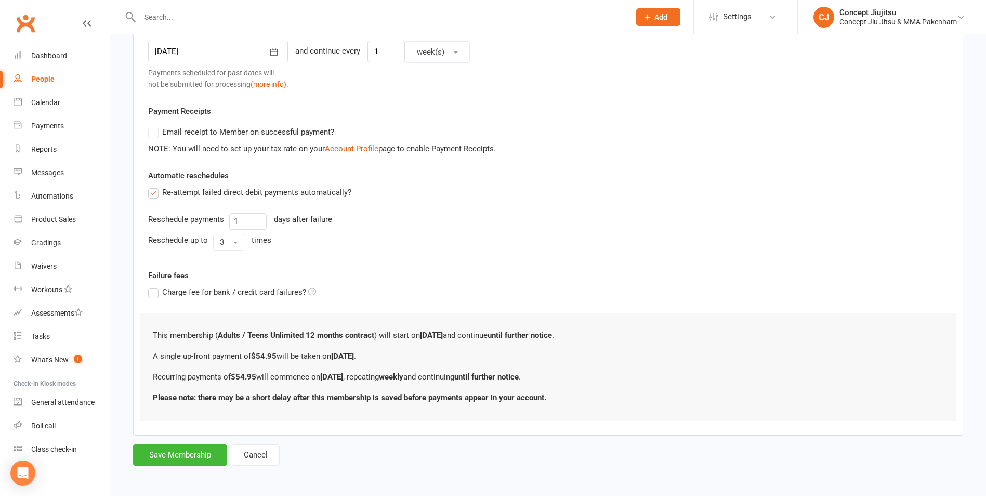
scroll to position [298, 0]
click at [190, 453] on button "Save Membership" at bounding box center [180, 453] width 94 height 22
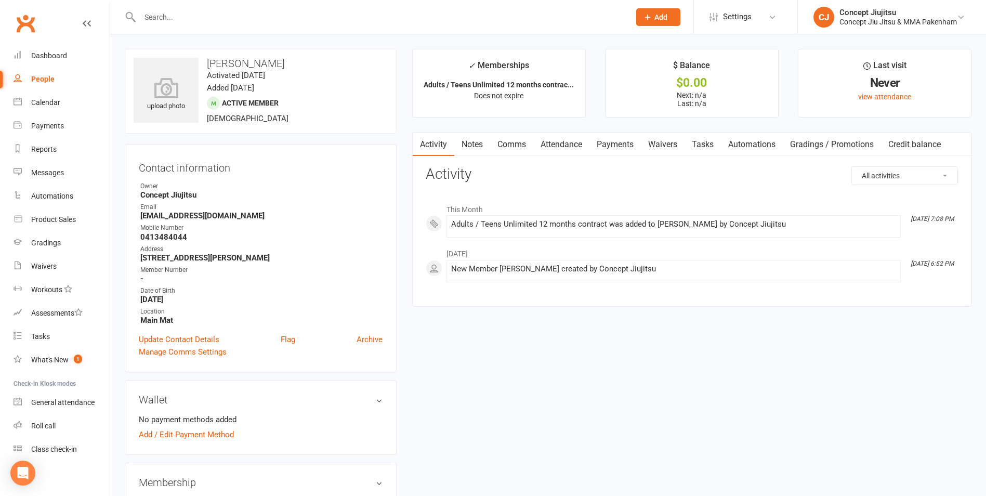
click at [172, 21] on input "text" at bounding box center [380, 17] width 486 height 15
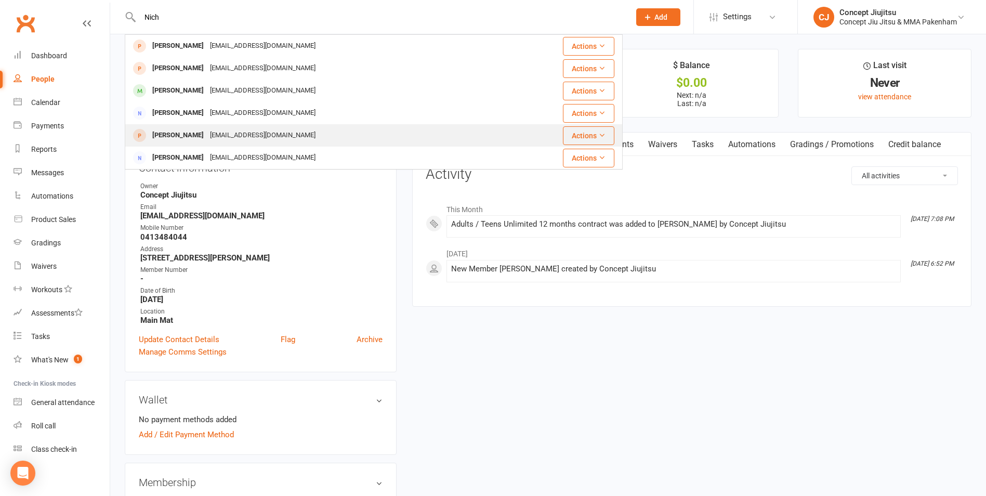
type input "Nich"
click at [161, 137] on div "[PERSON_NAME]" at bounding box center [178, 135] width 58 height 15
